Goal: Find specific page/section: Find specific page/section

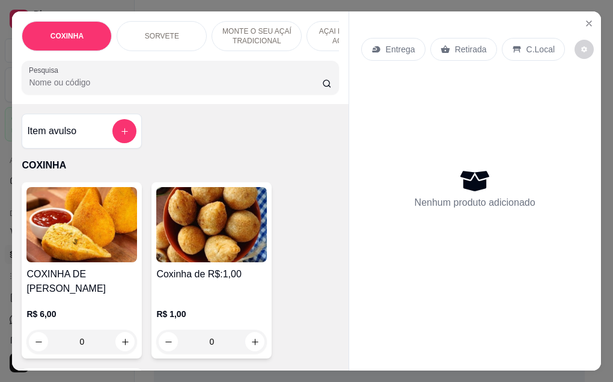
click at [160, 200] on img at bounding box center [211, 224] width 111 height 75
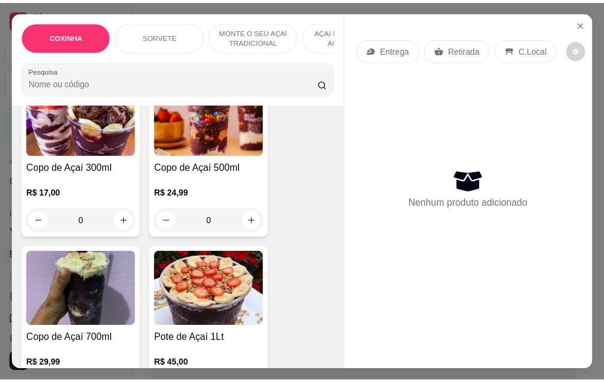
scroll to position [842, 0]
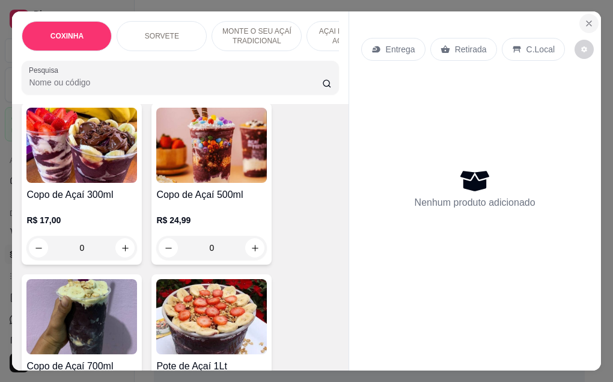
click at [587, 20] on icon "Close" at bounding box center [589, 24] width 10 height 10
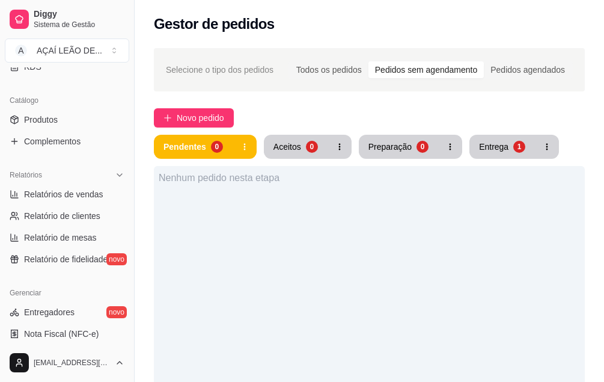
scroll to position [301, 0]
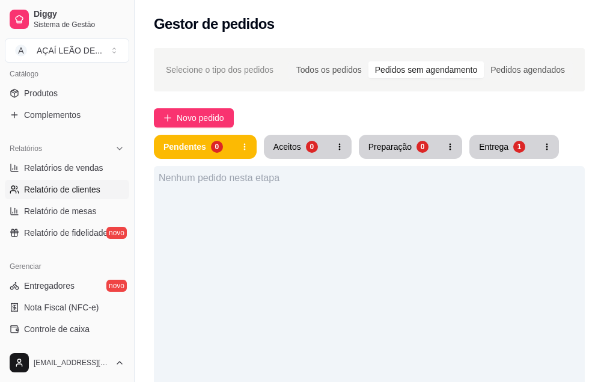
click at [66, 189] on span "Relatório de clientes" at bounding box center [62, 189] width 76 height 12
select select "30"
select select "HIGHEST_TOTAL_SPENT_WITH_ORDERS"
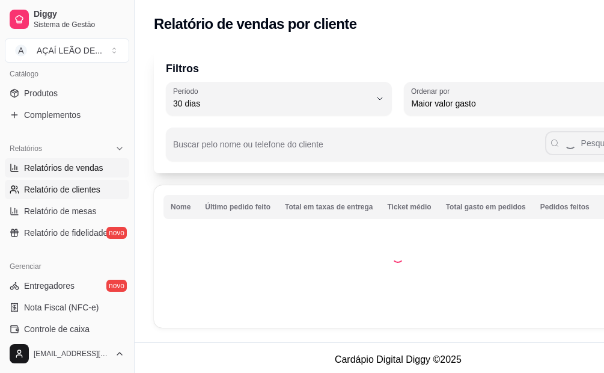
click at [76, 165] on span "Relatórios de vendas" at bounding box center [63, 168] width 79 height 12
select select "ALL"
select select "0"
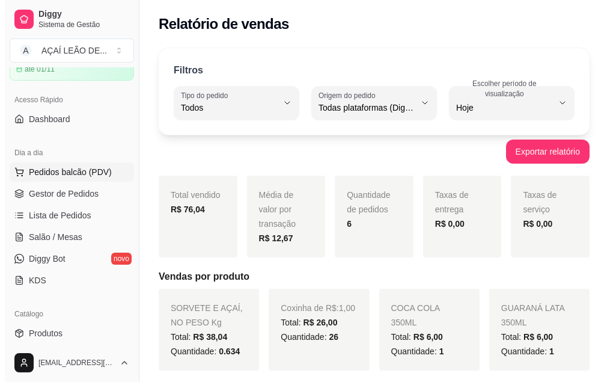
scroll to position [60, 0]
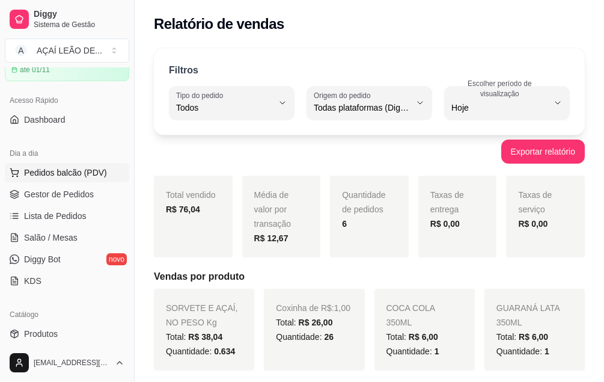
click at [56, 176] on span "Pedidos balcão (PDV)" at bounding box center [65, 173] width 83 height 12
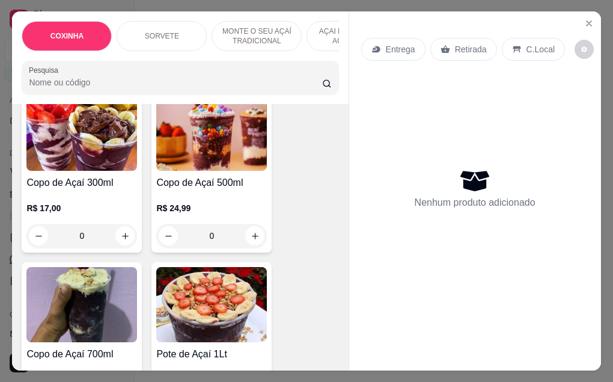
scroll to position [842, 0]
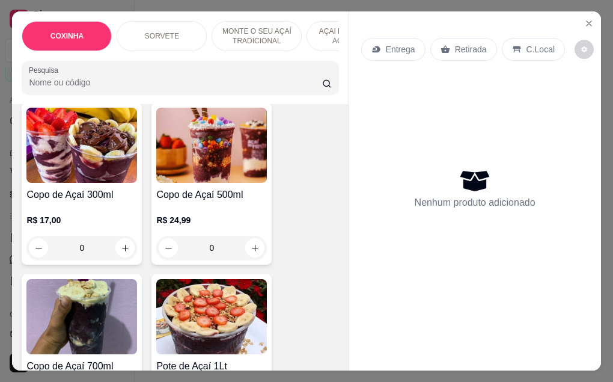
click at [195, 168] on img at bounding box center [211, 145] width 111 height 75
